Goal: Task Accomplishment & Management: Manage account settings

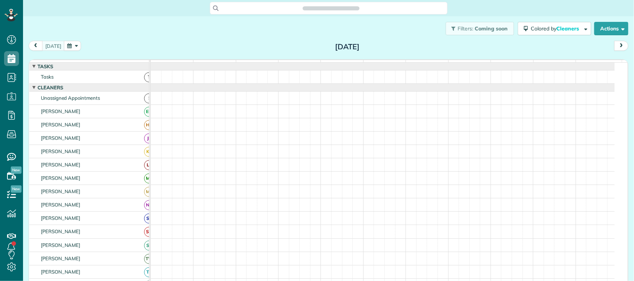
scroll to position [3, 3]
click at [217, 50] on div "today Monday Aug 11, 2025" at bounding box center [329, 48] width 600 height 14
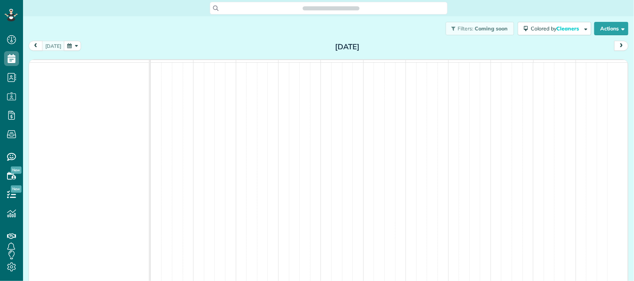
scroll to position [3, 3]
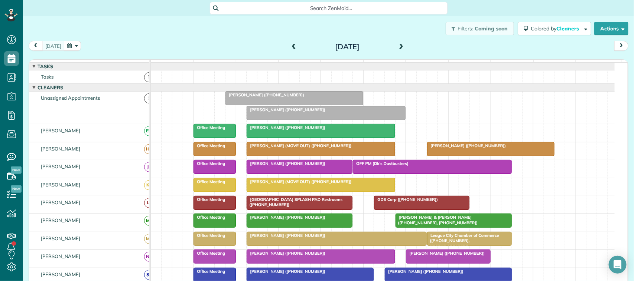
click at [74, 46] on button "button" at bounding box center [72, 46] width 17 height 10
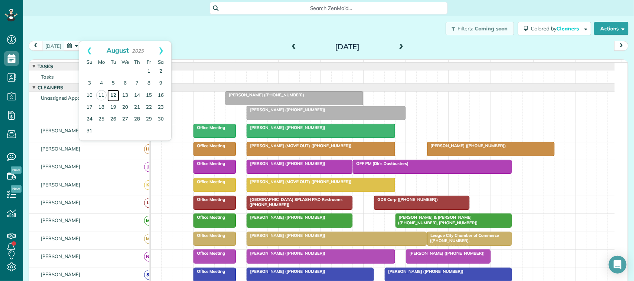
click at [112, 97] on link "12" at bounding box center [113, 96] width 12 height 12
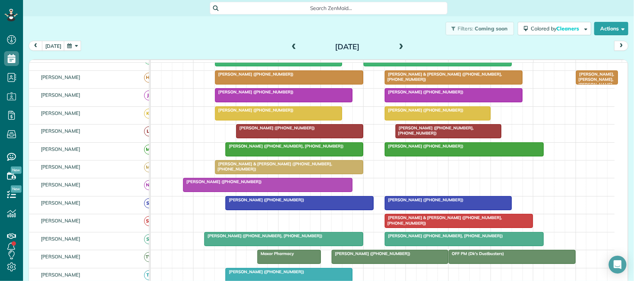
scroll to position [93, 0]
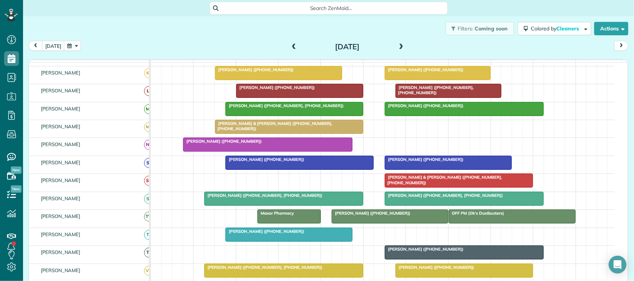
click at [397, 48] on span at bounding box center [401, 47] width 8 height 7
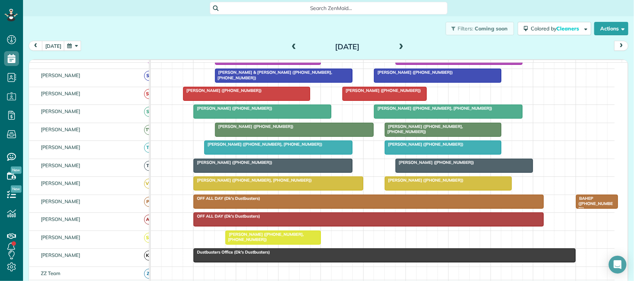
scroll to position [0, 0]
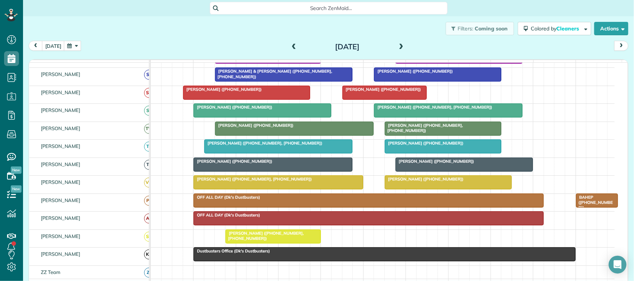
click at [397, 49] on span at bounding box center [401, 47] width 8 height 7
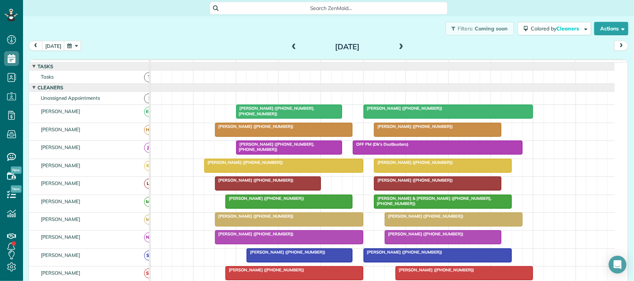
click at [397, 45] on span at bounding box center [401, 47] width 8 height 7
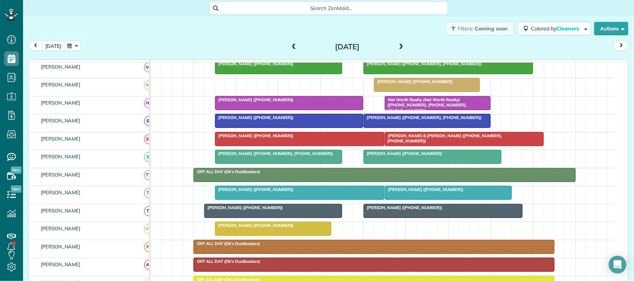
click at [75, 49] on button "button" at bounding box center [72, 46] width 17 height 10
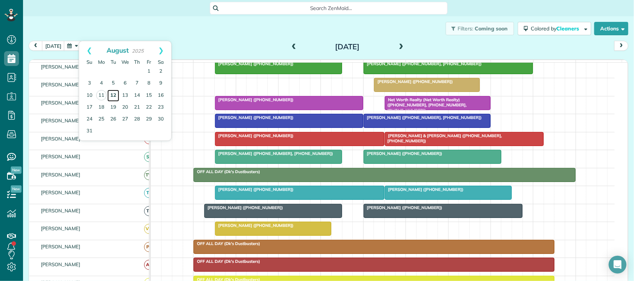
click at [112, 95] on link "12" at bounding box center [113, 96] width 12 height 12
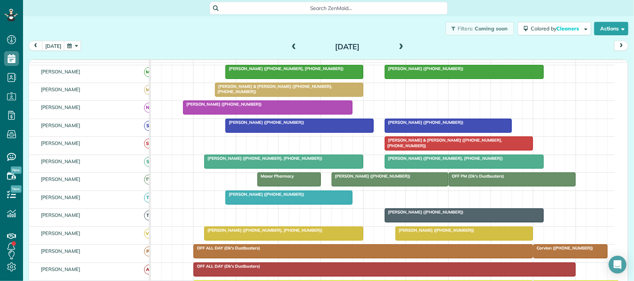
click at [268, 133] on div at bounding box center [299, 125] width 147 height 13
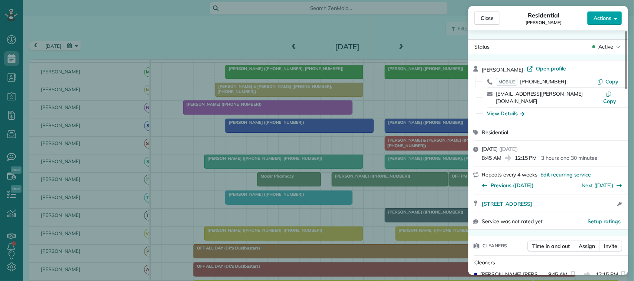
click at [600, 20] on span "Actions" at bounding box center [602, 17] width 18 height 7
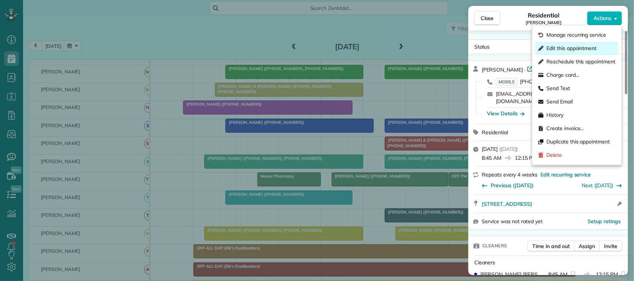
click at [590, 51] on span "Edit this appointment" at bounding box center [572, 48] width 50 height 7
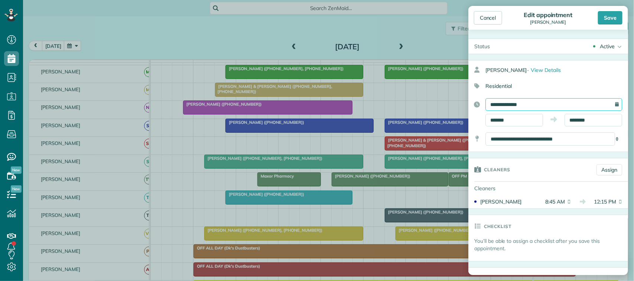
click at [547, 104] on input "**********" at bounding box center [553, 104] width 137 height 13
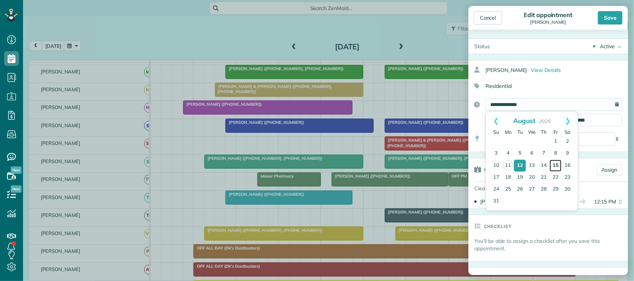
click at [552, 165] on link "15" at bounding box center [555, 166] width 12 height 12
type input "**********"
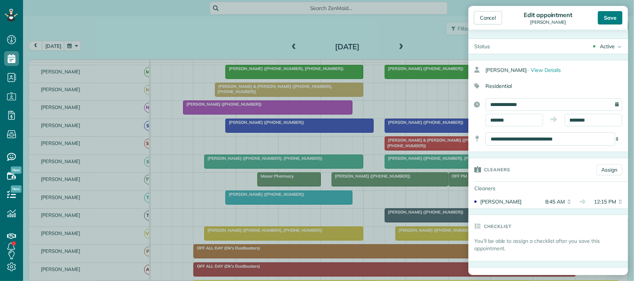
click at [600, 22] on div "Save" at bounding box center [610, 17] width 25 height 13
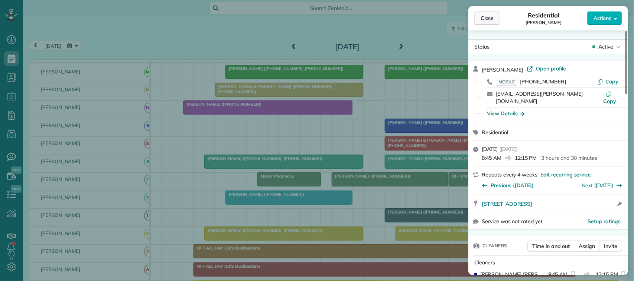
click at [487, 19] on span "Close" at bounding box center [486, 17] width 13 height 7
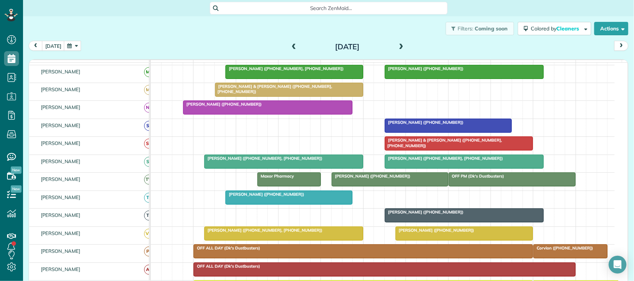
click at [75, 46] on button "button" at bounding box center [72, 46] width 17 height 10
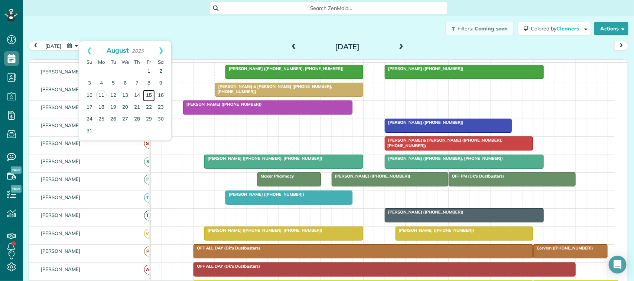
drag, startPoint x: 150, startPoint y: 97, endPoint x: 153, endPoint y: 98, distance: 3.7
click at [150, 99] on link "15" at bounding box center [149, 96] width 12 height 12
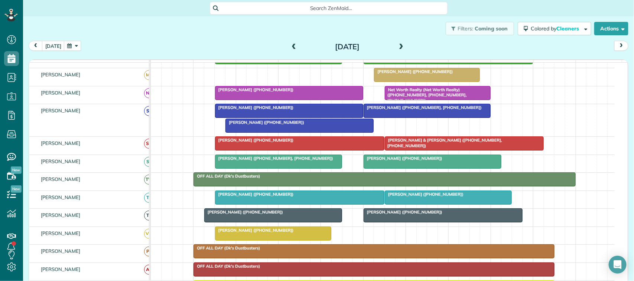
scroll to position [134, 0]
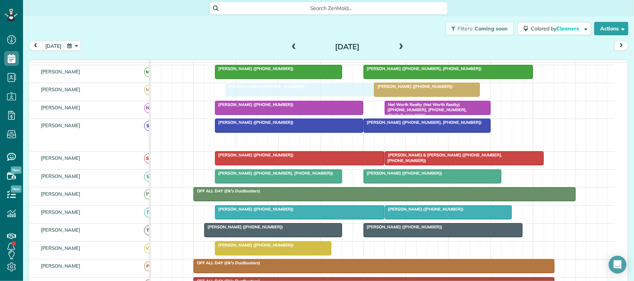
drag, startPoint x: 247, startPoint y: 150, endPoint x: 243, endPoint y: 107, distance: 44.0
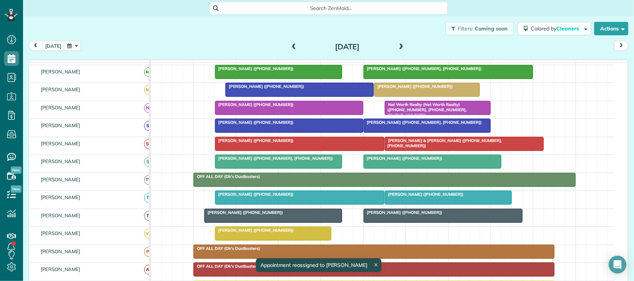
click at [264, 89] on div "D'Lisa Johnston (+12812994919)" at bounding box center [300, 86] width 144 height 5
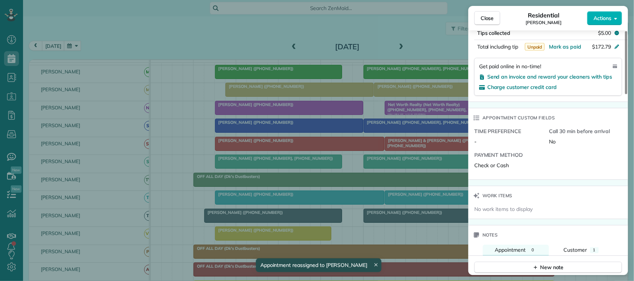
scroll to position [511, 0]
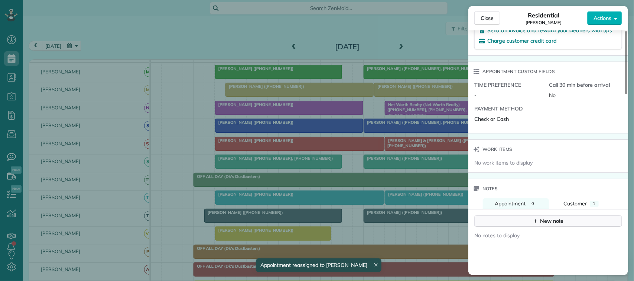
click at [573, 216] on button "New note" at bounding box center [548, 222] width 148 height 12
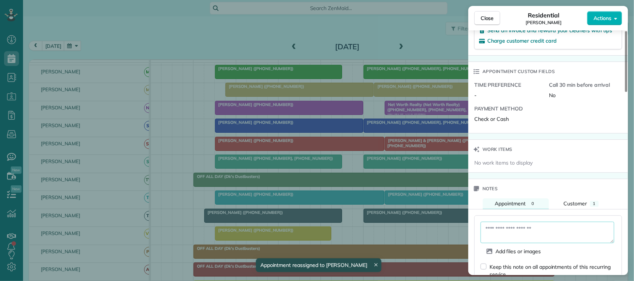
click at [567, 222] on textarea at bounding box center [547, 233] width 134 height 22
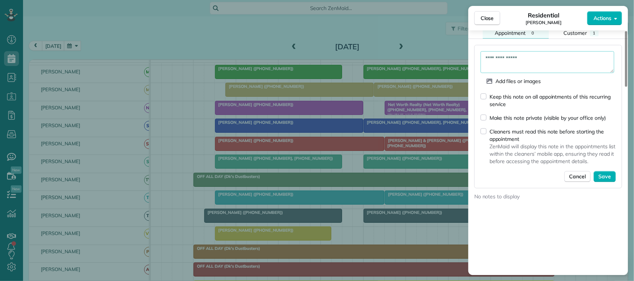
scroll to position [697, 0]
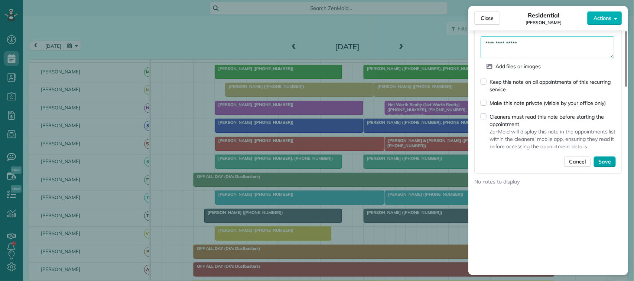
type textarea "**********"
click at [603, 160] on span "Save" at bounding box center [604, 161] width 13 height 7
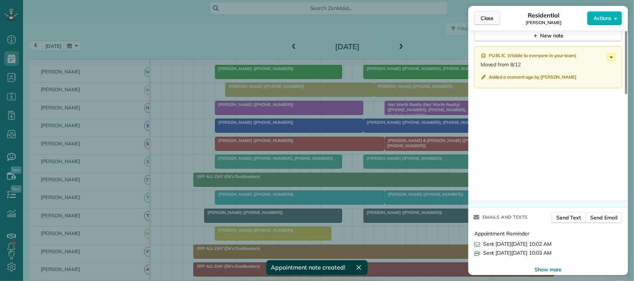
click at [491, 22] on span "Close" at bounding box center [486, 17] width 13 height 7
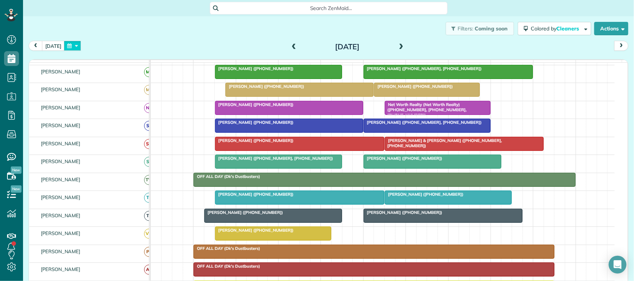
click at [72, 45] on button "button" at bounding box center [72, 46] width 17 height 10
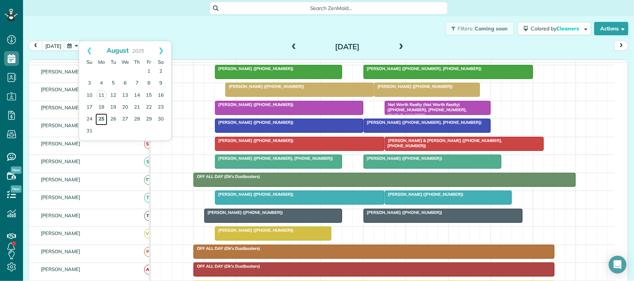
click at [100, 118] on link "25" at bounding box center [101, 120] width 12 height 12
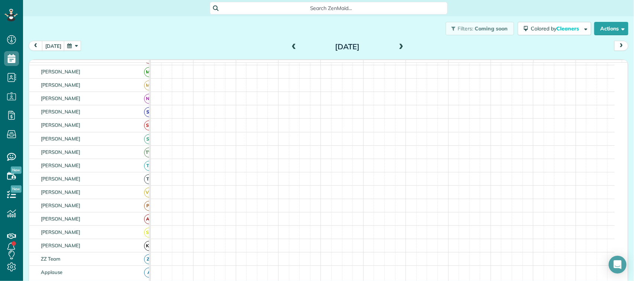
scroll to position [130, 0]
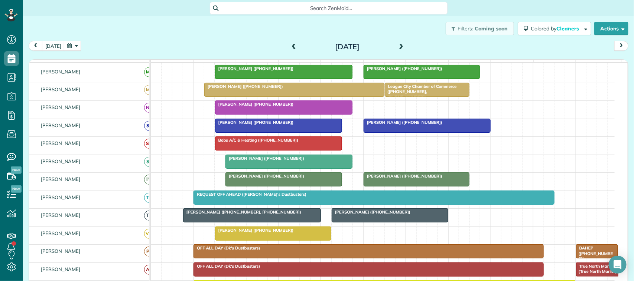
click at [248, 241] on div at bounding box center [273, 233] width 116 height 13
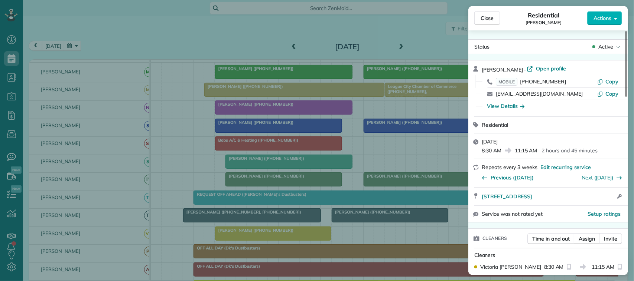
click at [611, 47] on span "Active" at bounding box center [605, 46] width 15 height 7
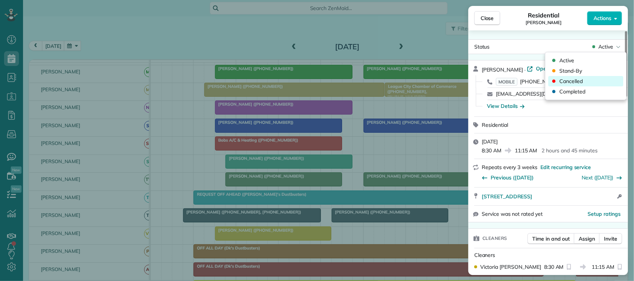
click at [599, 82] on div "Cancelled" at bounding box center [585, 81] width 75 height 10
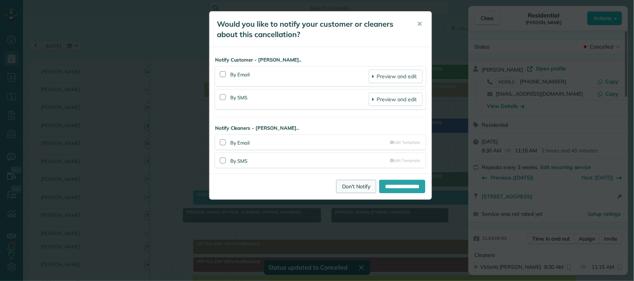
click at [352, 185] on link "Don't Notify" at bounding box center [356, 186] width 40 height 13
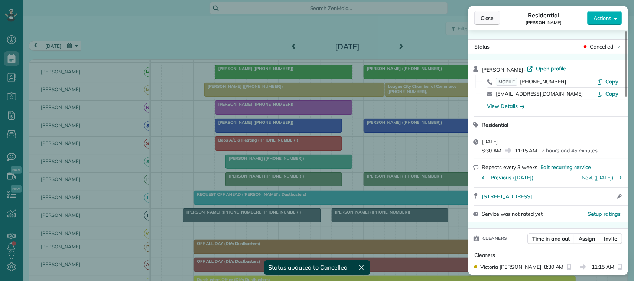
click at [489, 15] on span "Close" at bounding box center [486, 17] width 13 height 7
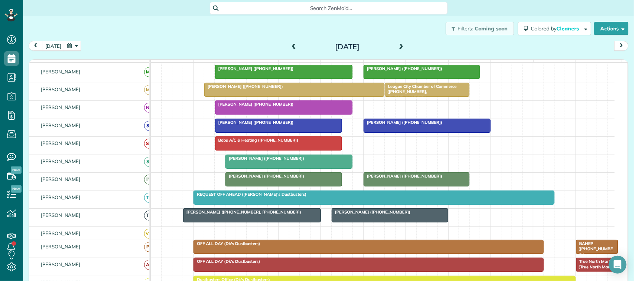
click at [397, 47] on span at bounding box center [401, 47] width 8 height 7
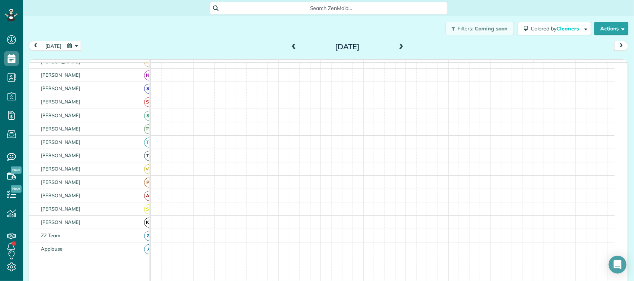
scroll to position [107, 0]
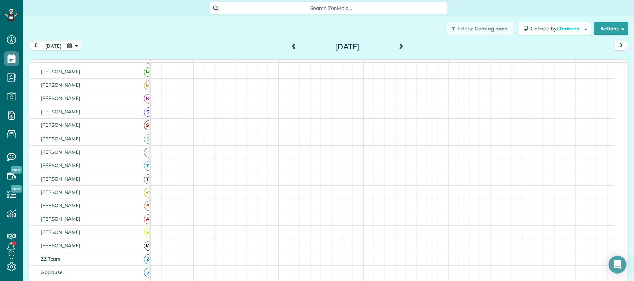
click at [397, 48] on span at bounding box center [401, 47] width 8 height 7
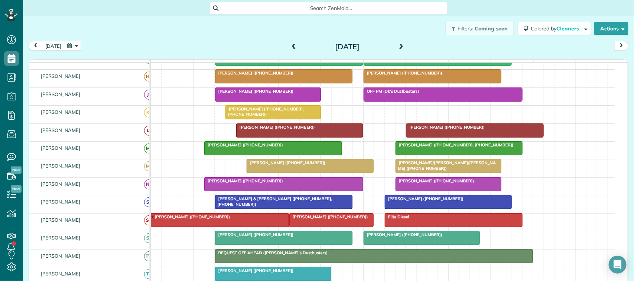
scroll to position [42, 0]
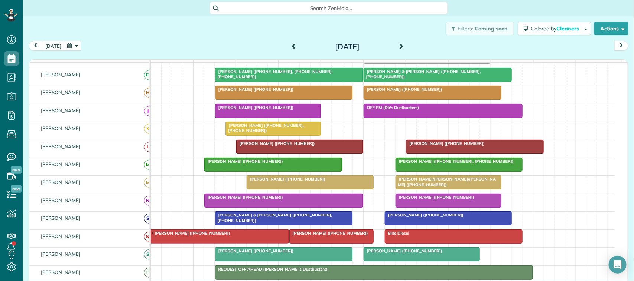
click at [427, 172] on div at bounding box center [459, 164] width 126 height 13
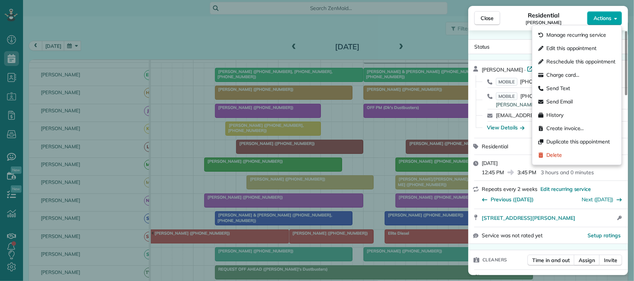
click at [610, 19] on span "Actions" at bounding box center [602, 17] width 18 height 7
click at [588, 36] on span "Manage recurring service" at bounding box center [577, 35] width 60 height 7
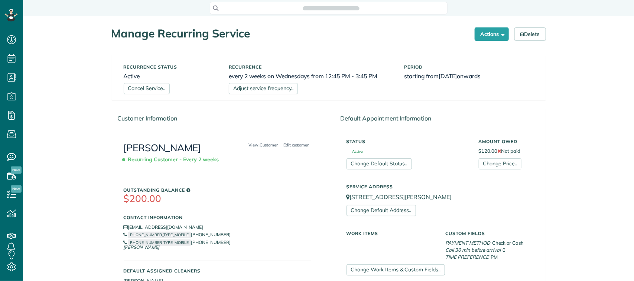
scroll to position [3, 3]
click at [152, 91] on link "Cancel Service.." at bounding box center [147, 88] width 46 height 11
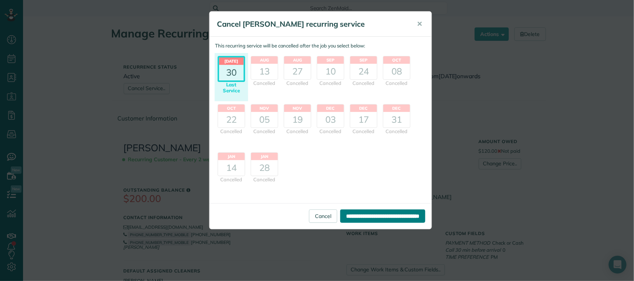
click at [375, 217] on input "**********" at bounding box center [382, 216] width 85 height 13
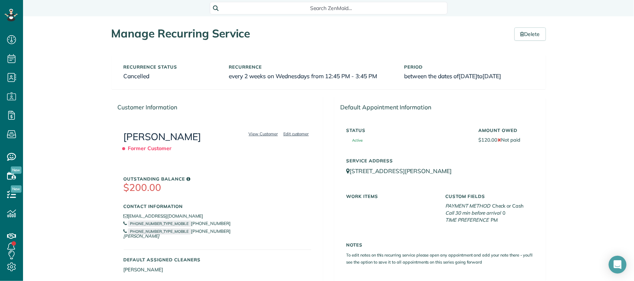
scroll to position [3, 3]
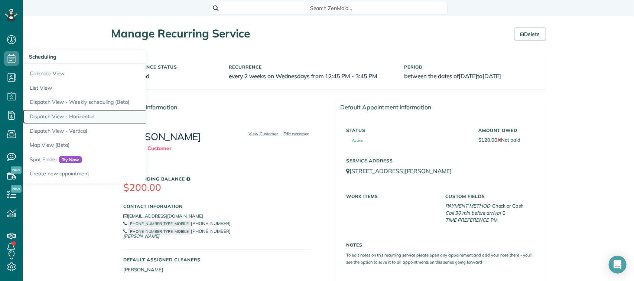
click at [76, 120] on link "Dispatch View - Horizontal" at bounding box center [116, 117] width 186 height 14
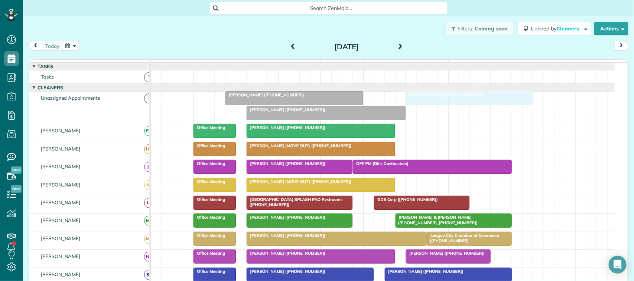
drag, startPoint x: 459, startPoint y: 157, endPoint x: 442, endPoint y: 119, distance: 42.0
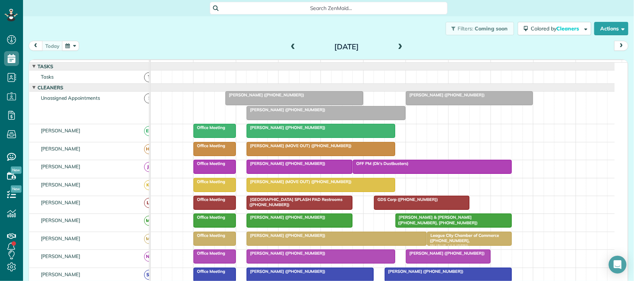
click at [396, 49] on span at bounding box center [400, 47] width 8 height 7
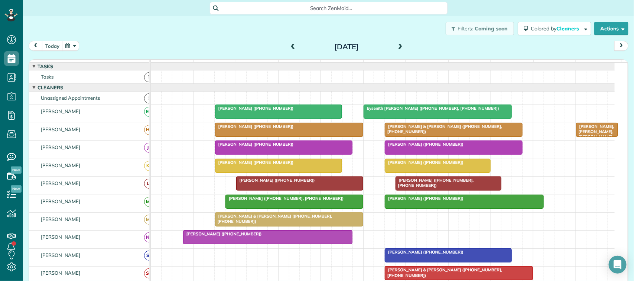
click at [290, 49] on span at bounding box center [293, 47] width 8 height 7
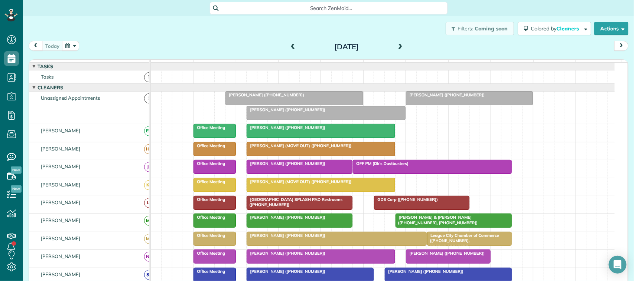
click at [303, 138] on div at bounding box center [320, 130] width 147 height 13
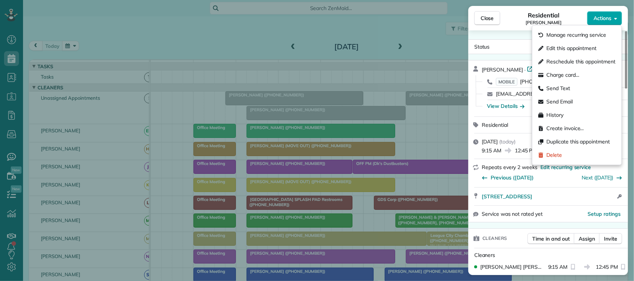
click at [606, 19] on span "Actions" at bounding box center [602, 17] width 18 height 7
click at [596, 47] on span "Edit this appointment" at bounding box center [572, 48] width 50 height 7
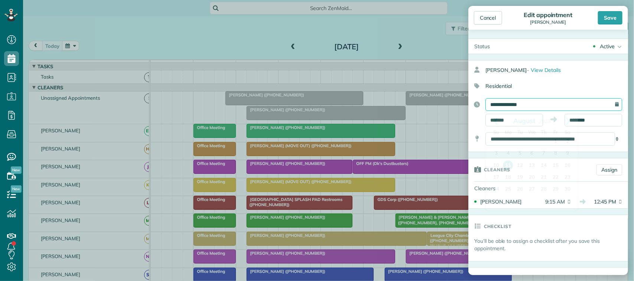
click at [545, 108] on input "**********" at bounding box center [553, 104] width 137 height 13
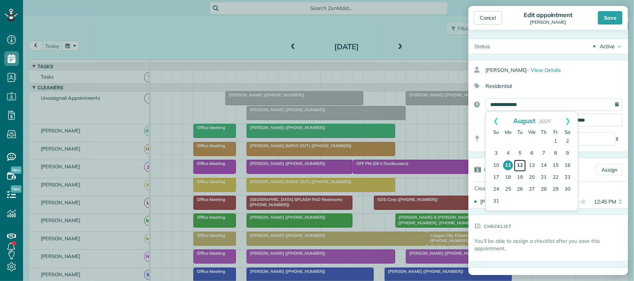
click at [519, 165] on link "12" at bounding box center [520, 166] width 12 height 12
type input "**********"
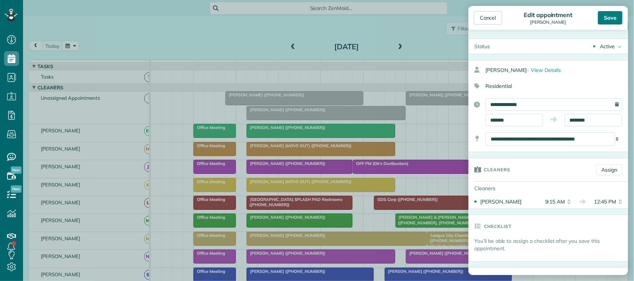
click at [601, 21] on div "Save" at bounding box center [610, 17] width 25 height 13
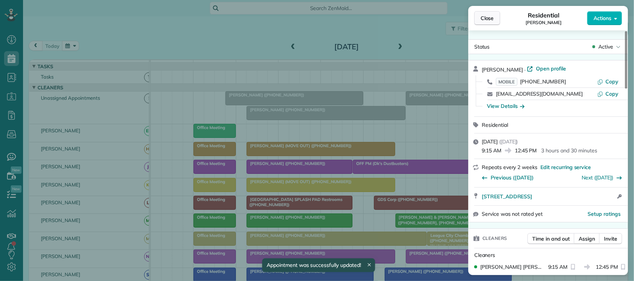
click at [487, 21] on span "Close" at bounding box center [486, 17] width 13 height 7
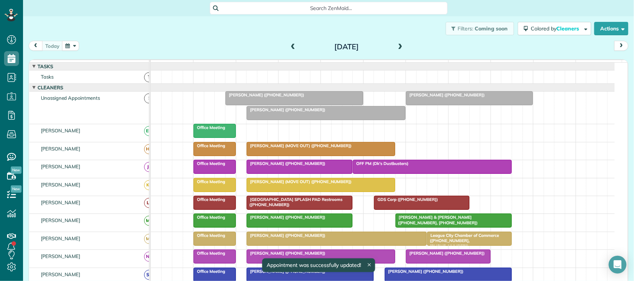
click at [396, 48] on span at bounding box center [400, 47] width 8 height 7
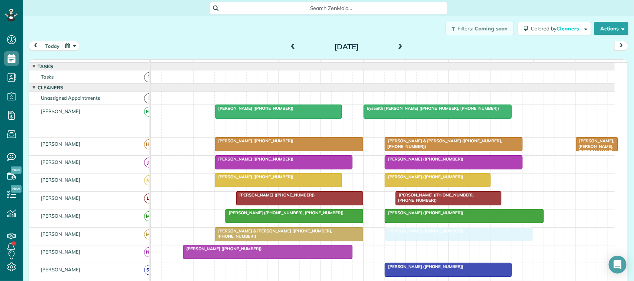
drag, startPoint x: 278, startPoint y: 134, endPoint x: 412, endPoint y: 240, distance: 171.1
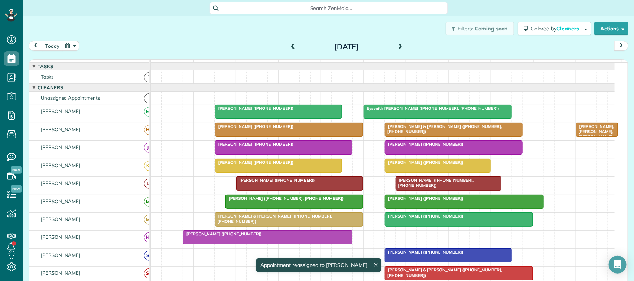
click at [290, 43] on span at bounding box center [293, 47] width 8 height 11
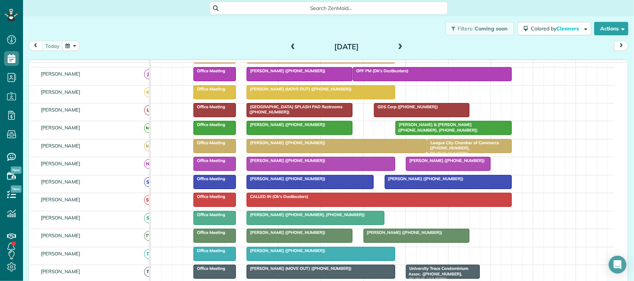
click at [300, 218] on span "[PERSON_NAME] ([PHONE_NUMBER], [PHONE_NUMBER])" at bounding box center [305, 214] width 119 height 5
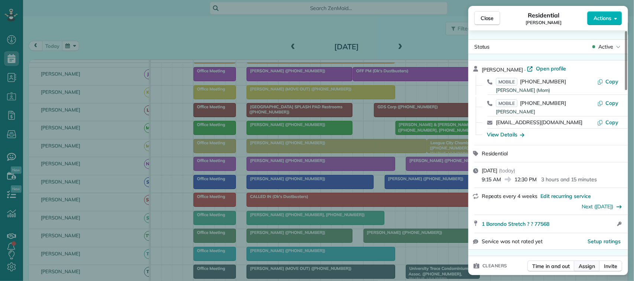
click at [580, 272] on button "Assign" at bounding box center [587, 266] width 26 height 11
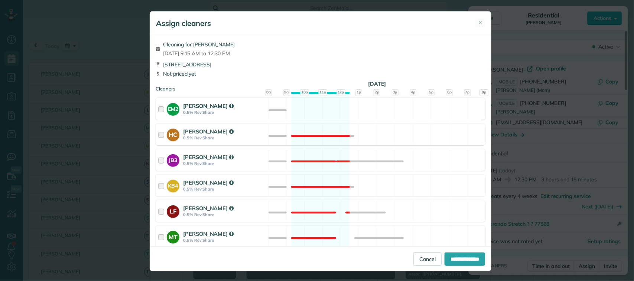
click at [237, 110] on strong "0.5% Rev Share" at bounding box center [224, 112] width 83 height 5
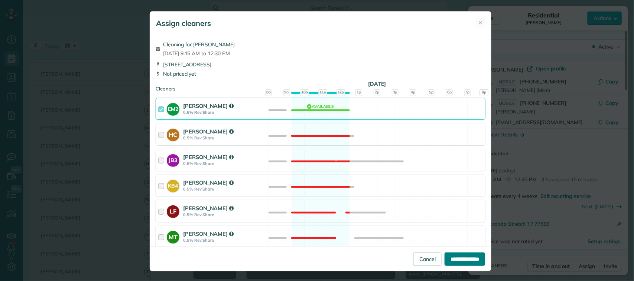
click at [452, 262] on input "**********" at bounding box center [464, 259] width 40 height 13
type input "**********"
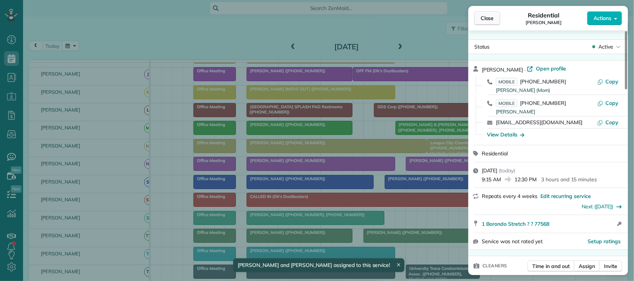
click at [487, 19] on span "Close" at bounding box center [486, 17] width 13 height 7
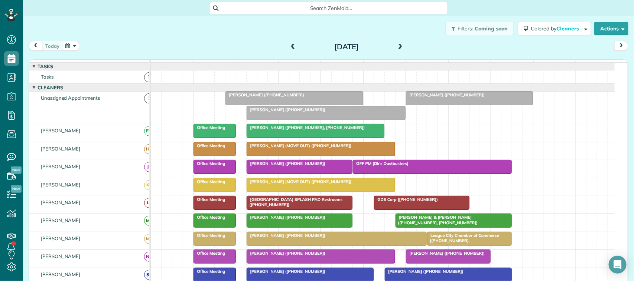
click at [403, 43] on div "today Monday Aug 11, 2025" at bounding box center [329, 48] width 600 height 14
click at [399, 45] on span at bounding box center [400, 47] width 8 height 7
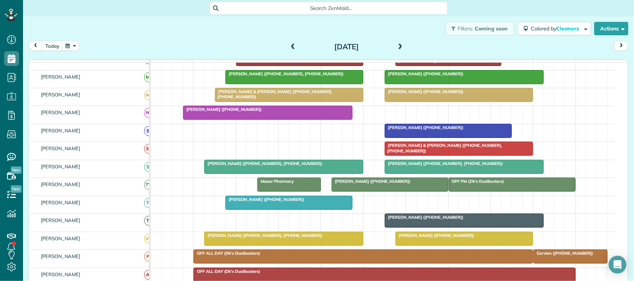
scroll to position [139, 0]
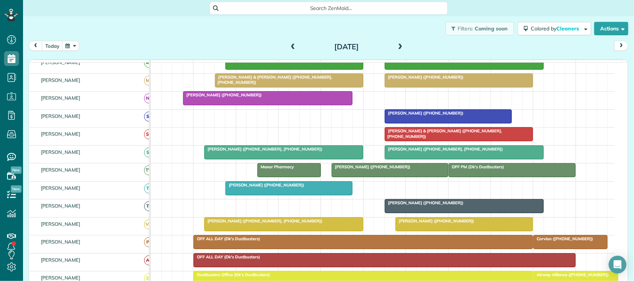
click at [396, 44] on span at bounding box center [400, 47] width 8 height 7
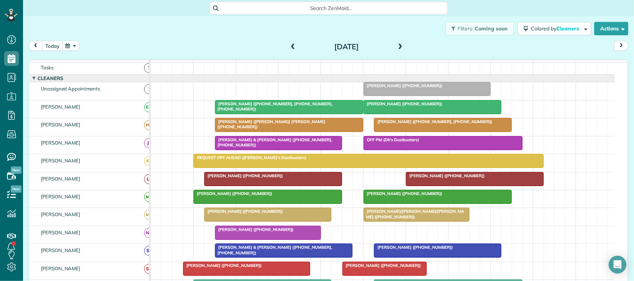
scroll to position [4, 0]
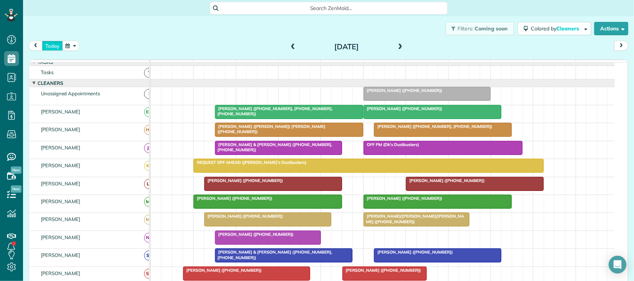
click at [52, 43] on button "today" at bounding box center [52, 46] width 21 height 10
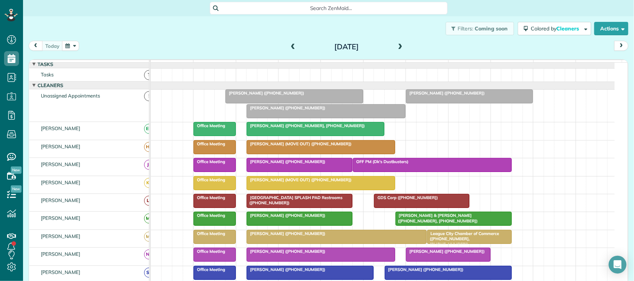
scroll to position [0, 0]
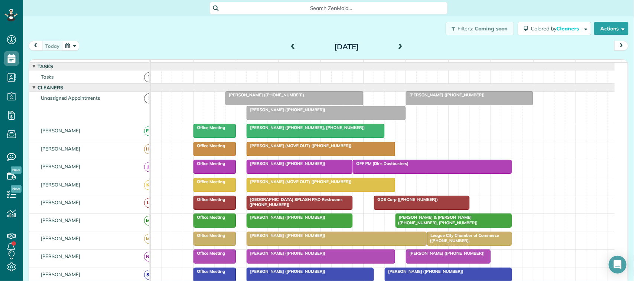
click at [396, 47] on span at bounding box center [400, 47] width 8 height 7
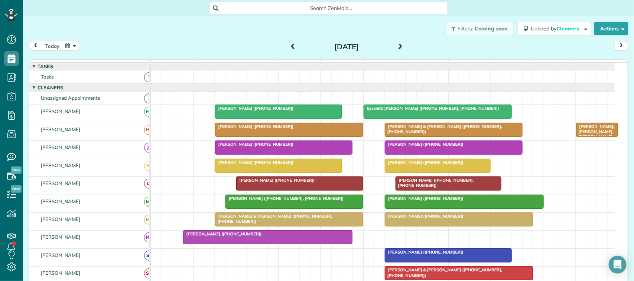
click at [396, 47] on span at bounding box center [400, 47] width 8 height 7
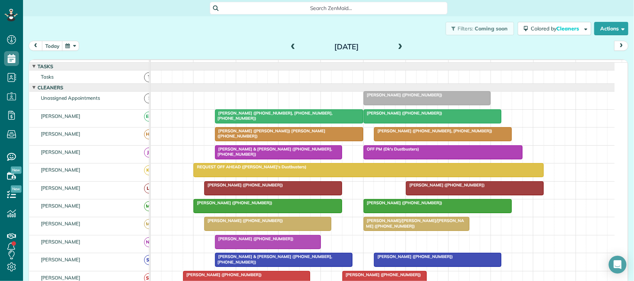
click at [289, 47] on span at bounding box center [293, 47] width 8 height 7
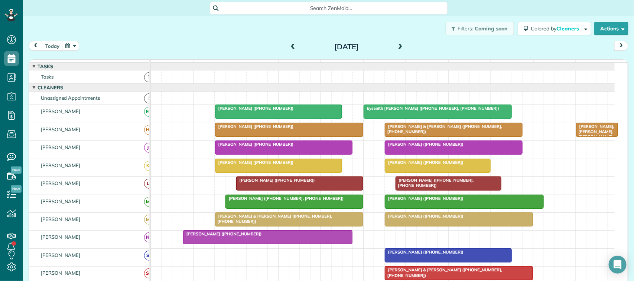
click at [396, 45] on span at bounding box center [400, 47] width 8 height 7
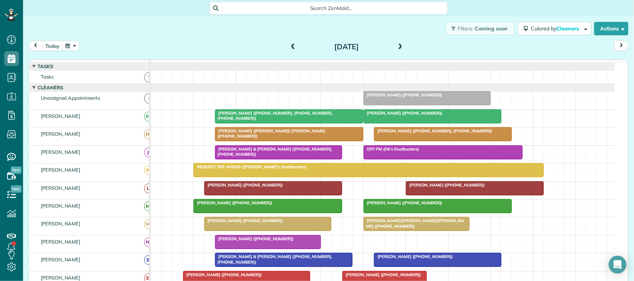
click at [398, 45] on span at bounding box center [400, 47] width 8 height 7
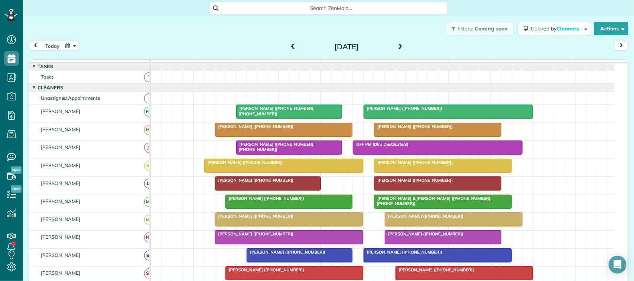
click at [289, 44] on span at bounding box center [293, 47] width 8 height 7
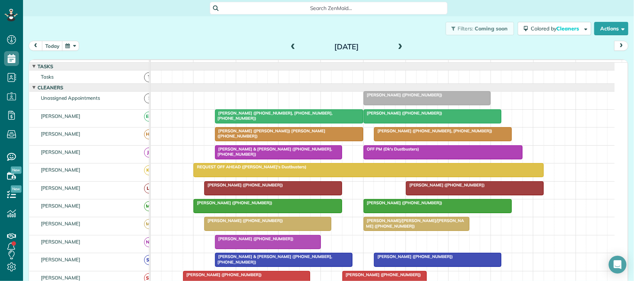
click at [396, 47] on span at bounding box center [400, 47] width 8 height 7
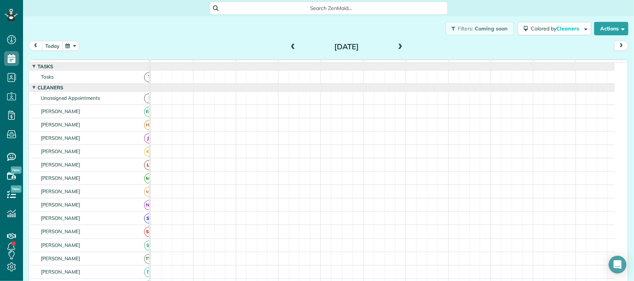
click at [60, 45] on button "today" at bounding box center [52, 46] width 21 height 10
click at [151, 32] on div "Filters: Coming soon Colored by Cleaners Color by Cleaner Color by Team Color b…" at bounding box center [328, 28] width 611 height 25
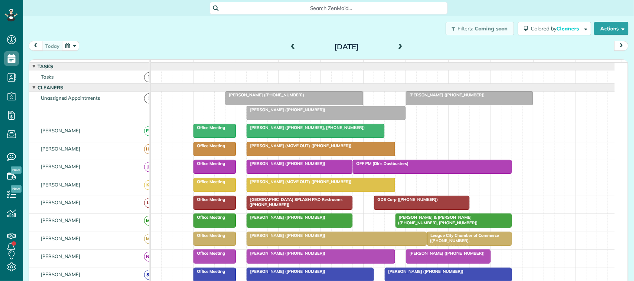
scroll to position [3, 3]
click at [97, 38] on div "Filters: Coming soon Colored by Cleaners Color by Cleaner Color by Team Color b…" at bounding box center [328, 28] width 611 height 25
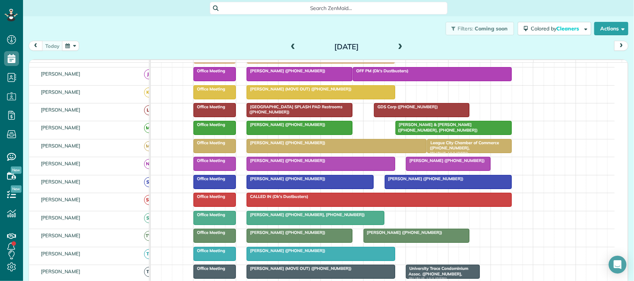
scroll to position [46, 0]
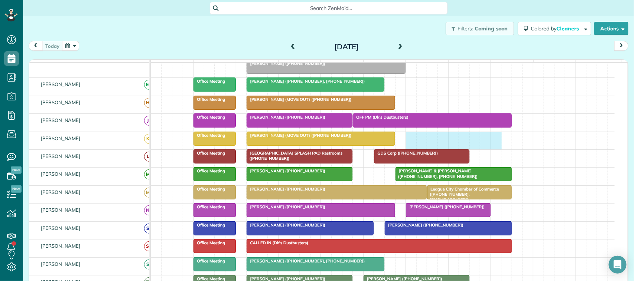
drag, startPoint x: 409, startPoint y: 153, endPoint x: 490, endPoint y: 150, distance: 81.0
click at [490, 150] on div "[PERSON_NAME] (MOVE OUT) ([PHONE_NUMBER]) Office Meeting" at bounding box center [383, 140] width 464 height 17
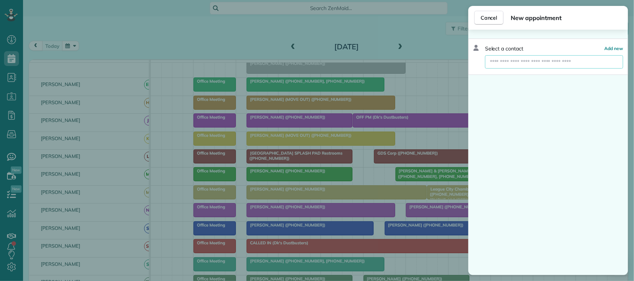
click at [557, 67] on input "text" at bounding box center [554, 61] width 138 height 13
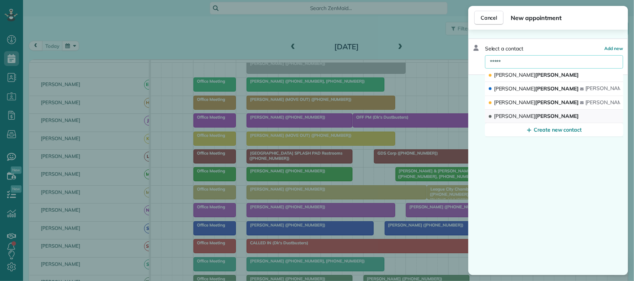
type input "*****"
click at [559, 117] on button "[PERSON_NAME]" at bounding box center [554, 116] width 138 height 13
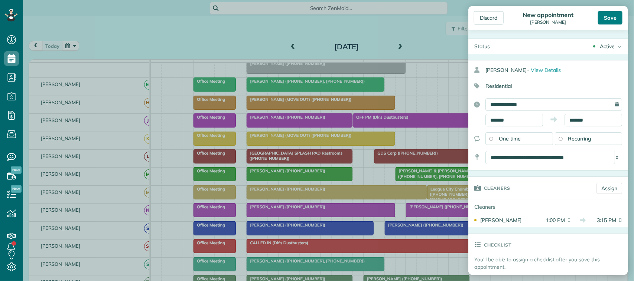
click at [607, 14] on div "Save" at bounding box center [610, 17] width 25 height 13
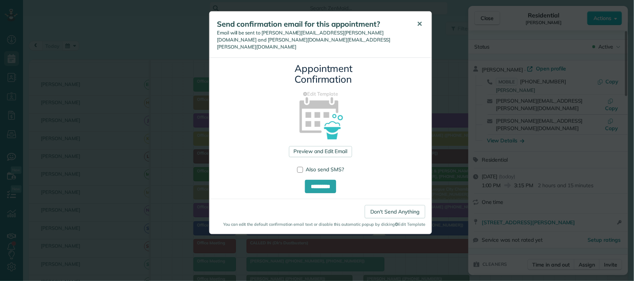
click at [423, 26] on button "✕" at bounding box center [419, 24] width 17 height 18
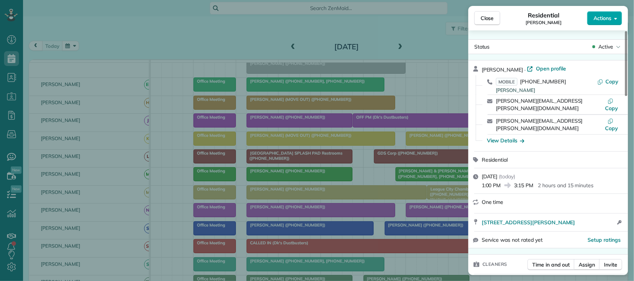
click at [610, 15] on span "Actions" at bounding box center [602, 17] width 18 height 7
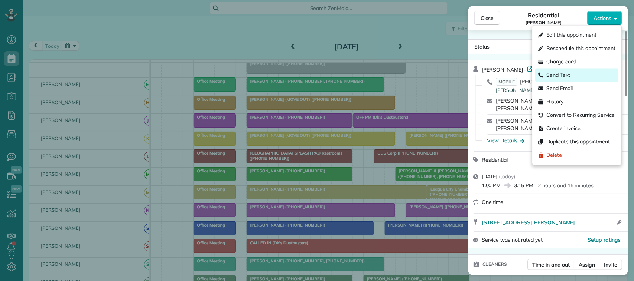
click at [575, 72] on div "Send Text" at bounding box center [576, 75] width 83 height 13
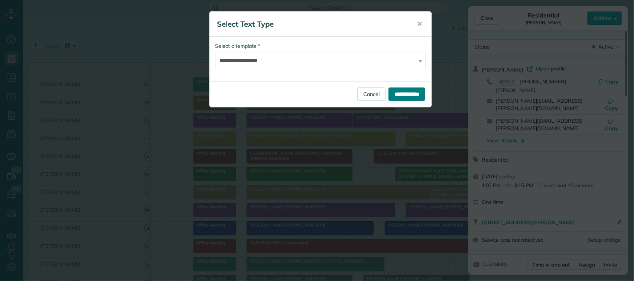
click at [395, 93] on input "**********" at bounding box center [406, 94] width 37 height 13
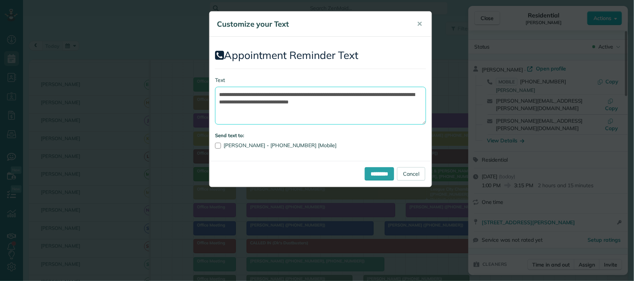
drag, startPoint x: 394, startPoint y: 103, endPoint x: 383, endPoint y: 93, distance: 15.0
click at [383, 93] on textarea "**********" at bounding box center [320, 106] width 211 height 38
drag, startPoint x: 339, startPoint y: 94, endPoint x: 262, endPoint y: 91, distance: 76.2
click at [262, 91] on textarea "**********" at bounding box center [320, 106] width 211 height 38
click at [325, 94] on textarea "**********" at bounding box center [320, 106] width 211 height 38
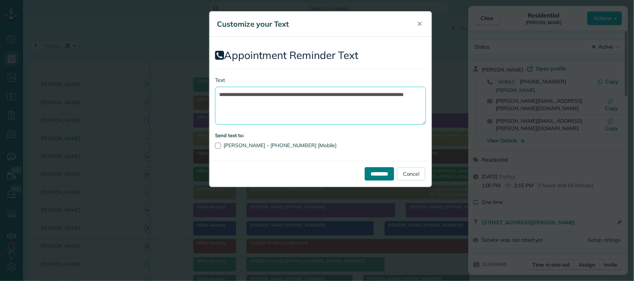
type textarea "**********"
click at [375, 173] on input "*********" at bounding box center [379, 173] width 29 height 13
